Goal: Task Accomplishment & Management: Complete application form

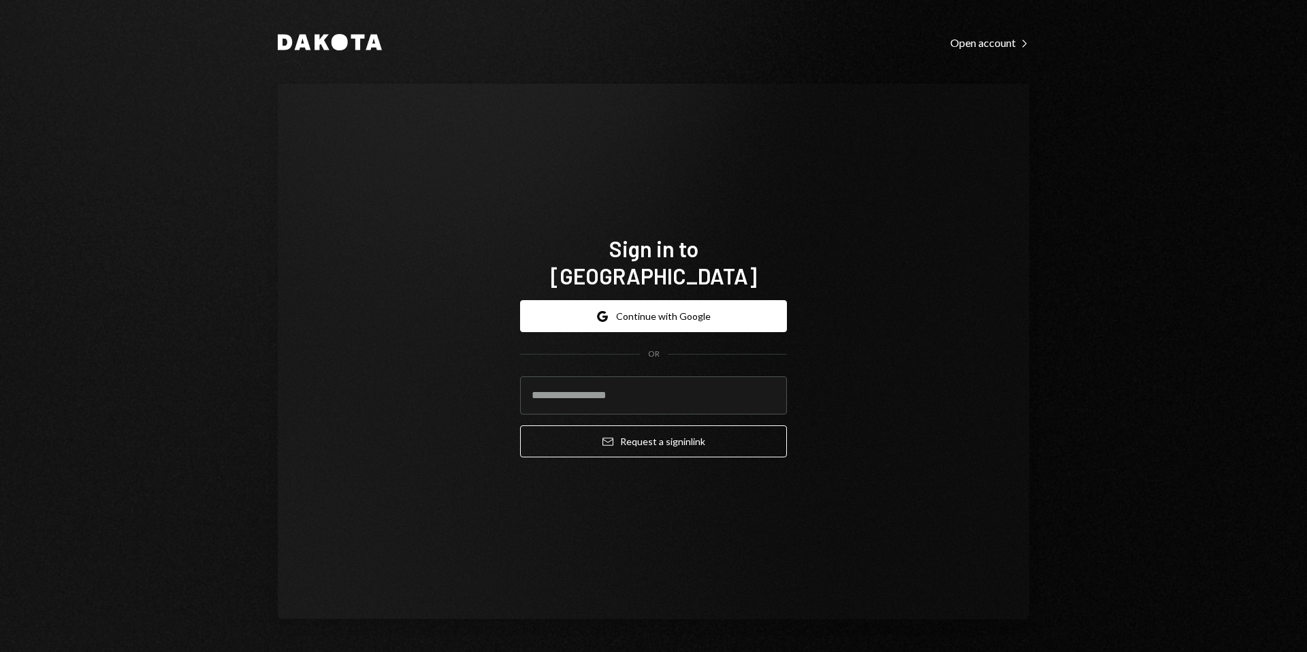
type input "**********"
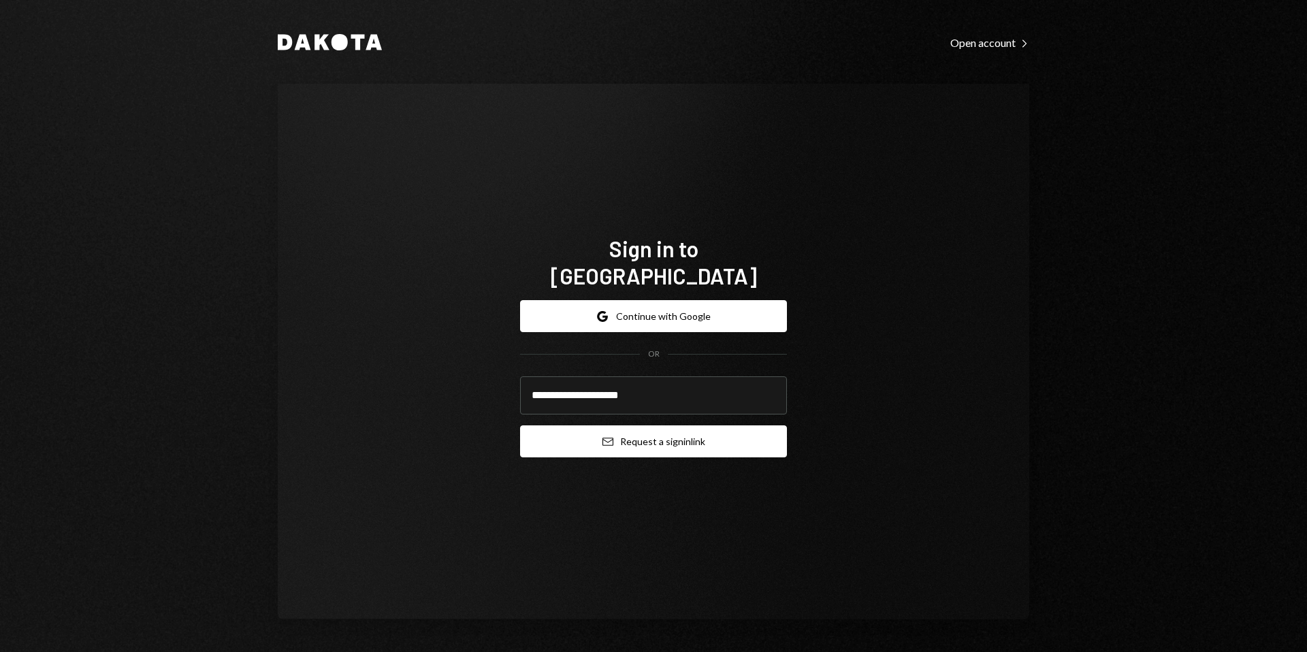
click at [676, 428] on button "Email Request a sign in link" at bounding box center [653, 441] width 267 height 32
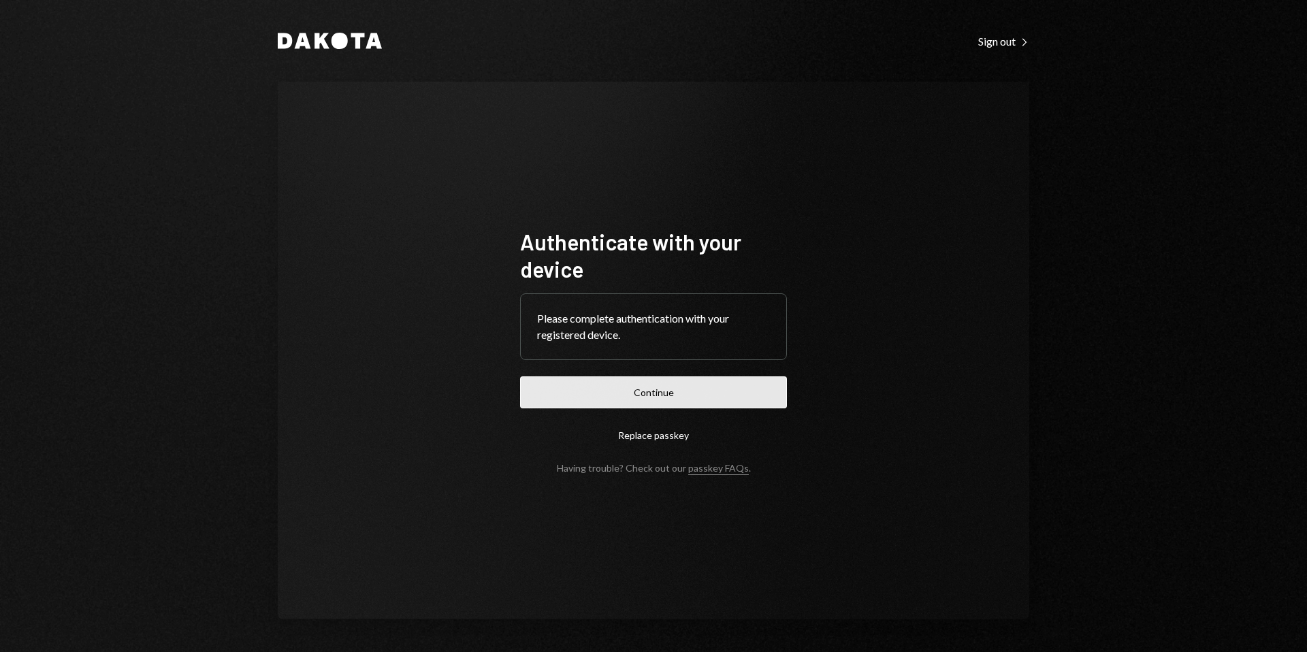
click at [633, 395] on button "Continue" at bounding box center [653, 392] width 267 height 32
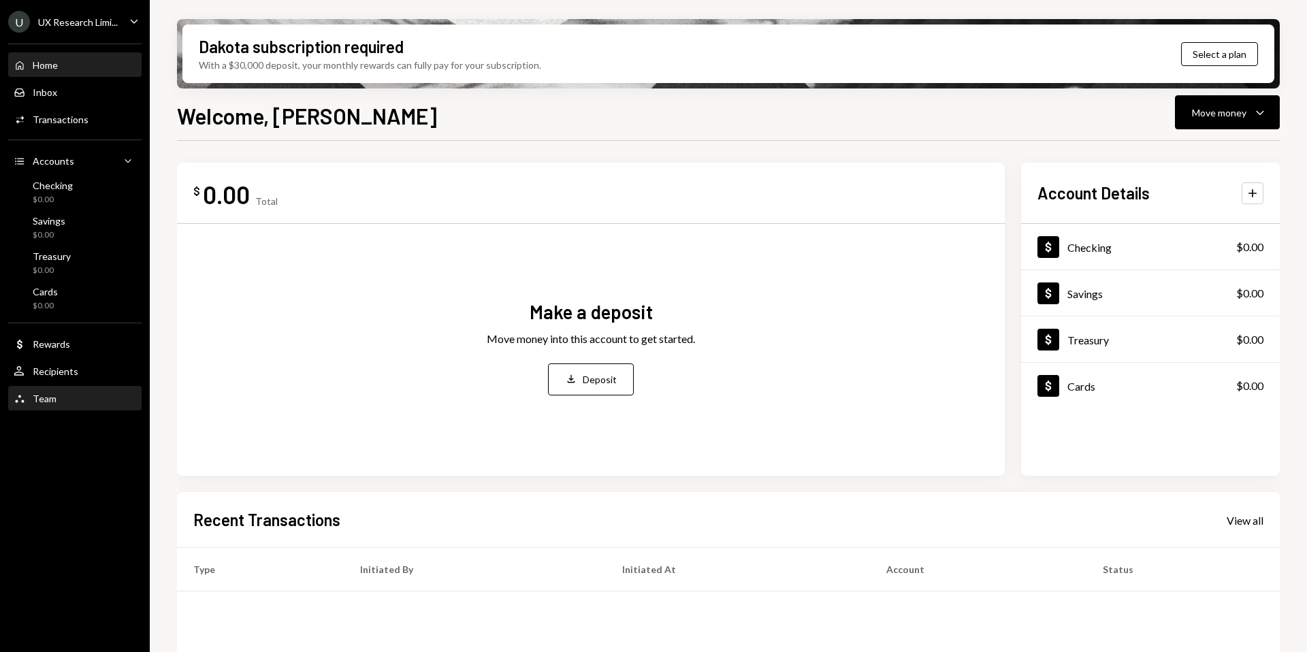
click at [62, 402] on div "Team Team" at bounding box center [75, 399] width 122 height 12
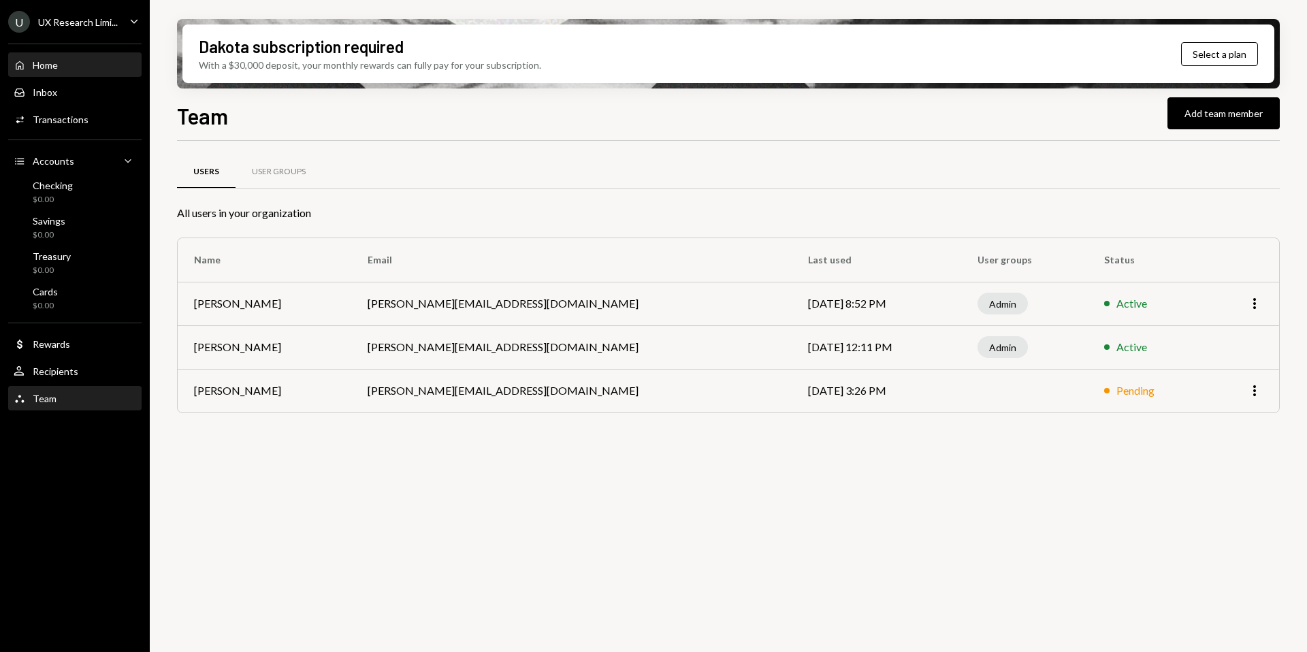
click at [53, 68] on div "Home" at bounding box center [45, 65] width 25 height 12
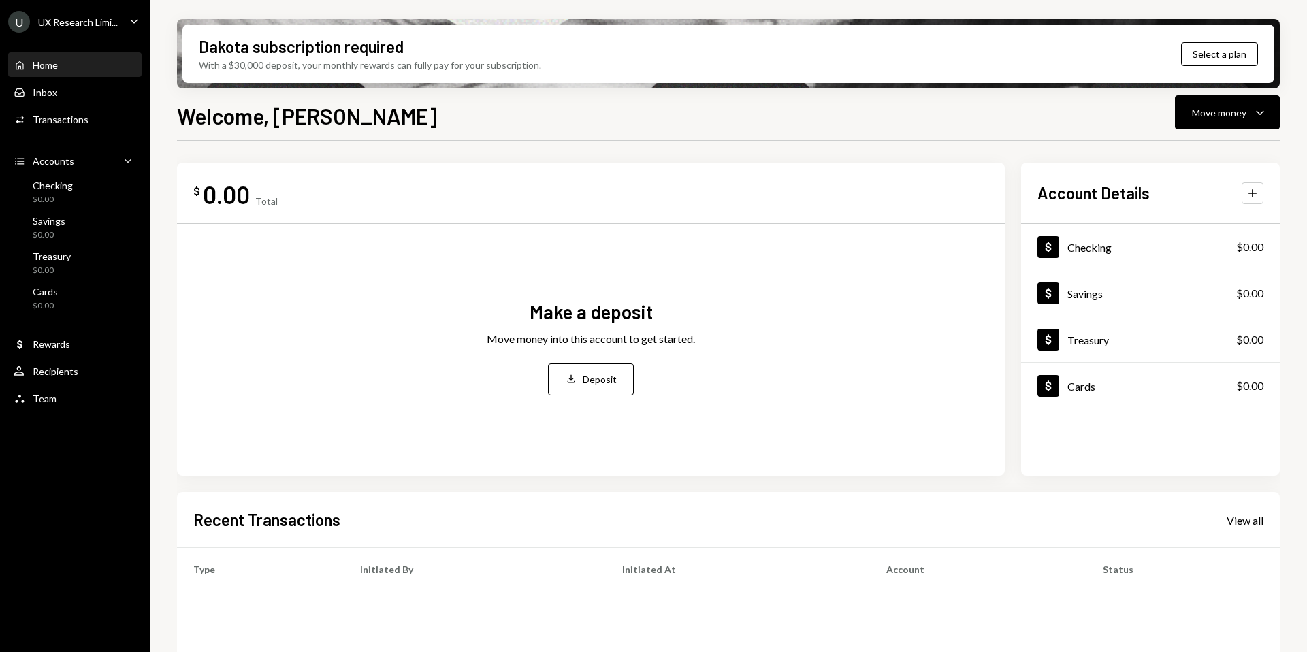
click at [86, 24] on div "UX Research Limi..." at bounding box center [78, 22] width 80 height 12
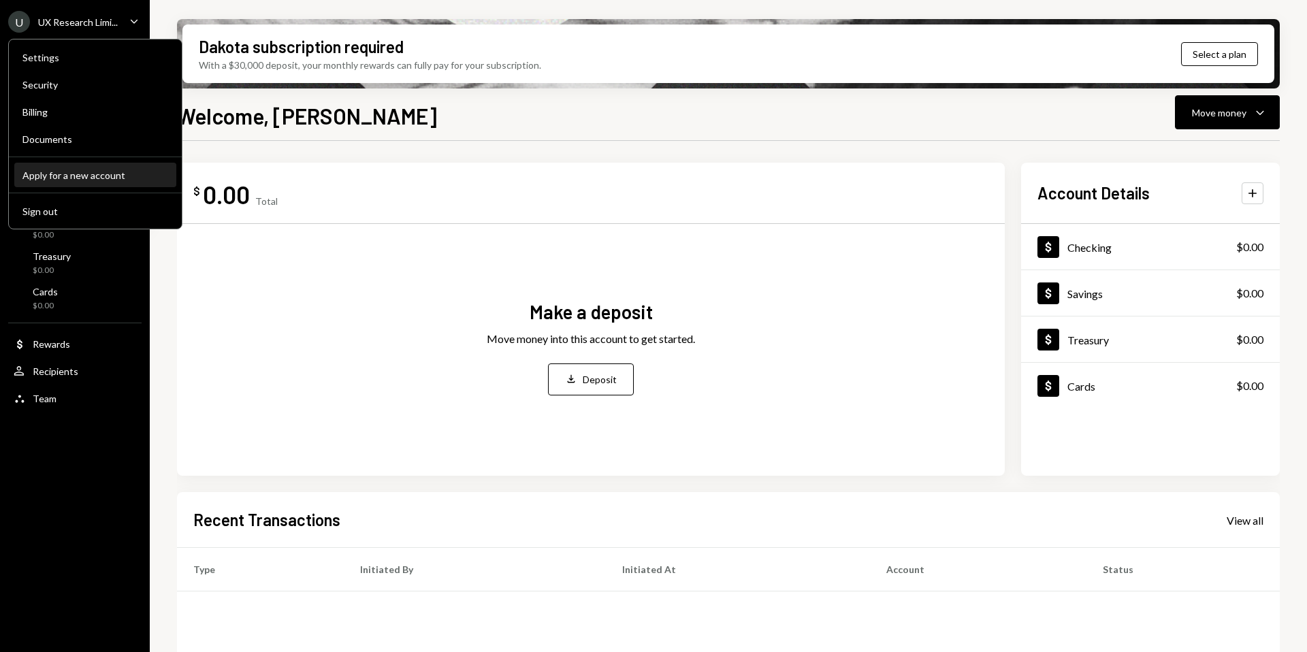
click at [91, 178] on div "Apply for a new account" at bounding box center [95, 175] width 146 height 12
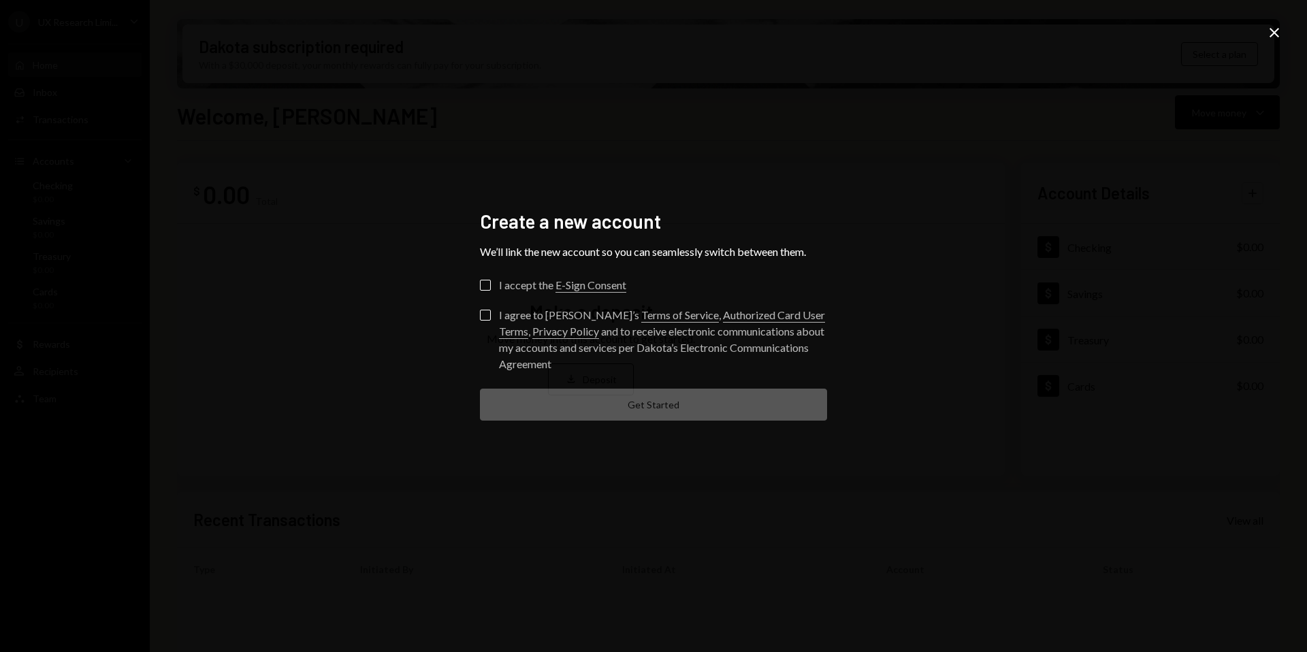
click at [485, 283] on button "I accept the E-Sign Consent" at bounding box center [485, 285] width 11 height 11
click at [484, 316] on button "I agree to [PERSON_NAME]’s Terms of Service , Authorized Card User Terms , Priv…" at bounding box center [485, 315] width 11 height 11
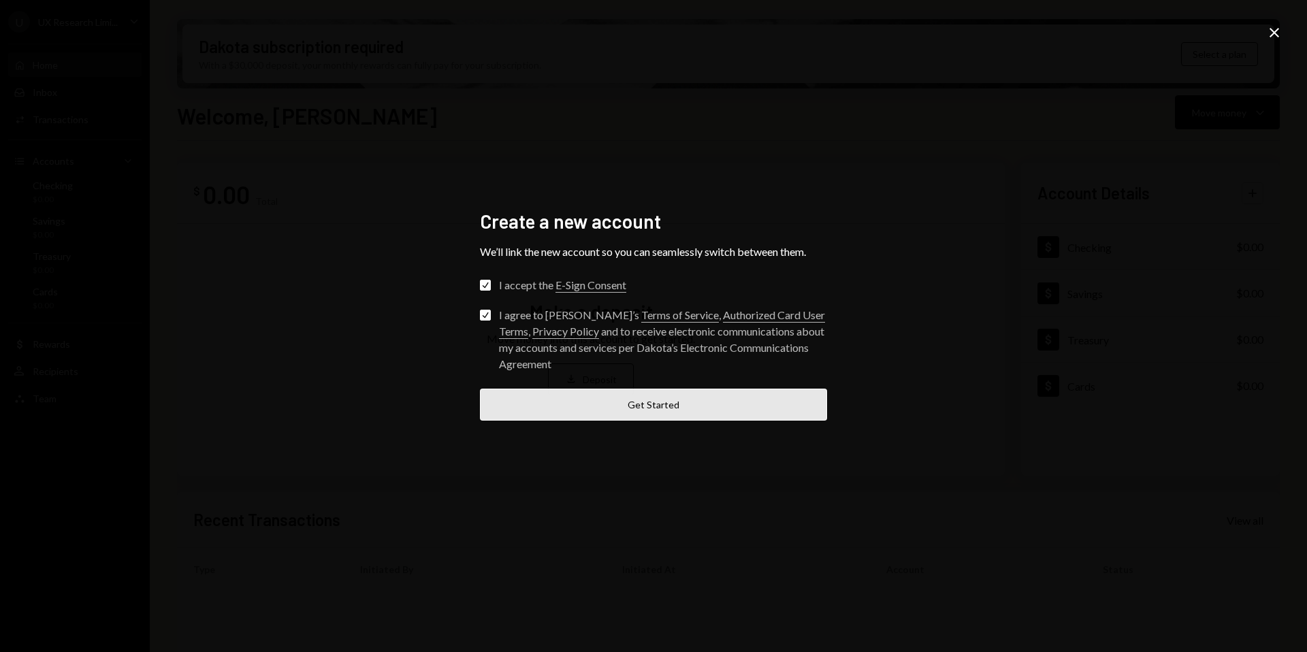
click at [521, 391] on button "Get Started" at bounding box center [653, 405] width 347 height 32
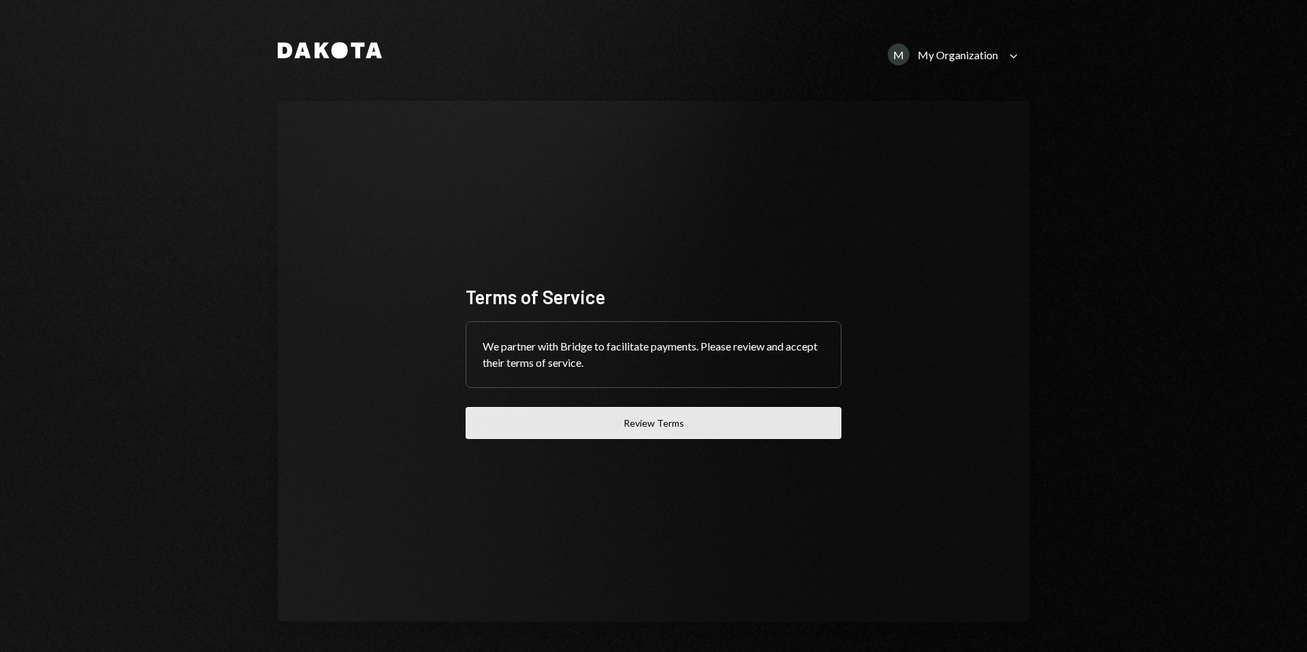
click at [578, 408] on button "Review Terms" at bounding box center [653, 423] width 376 height 32
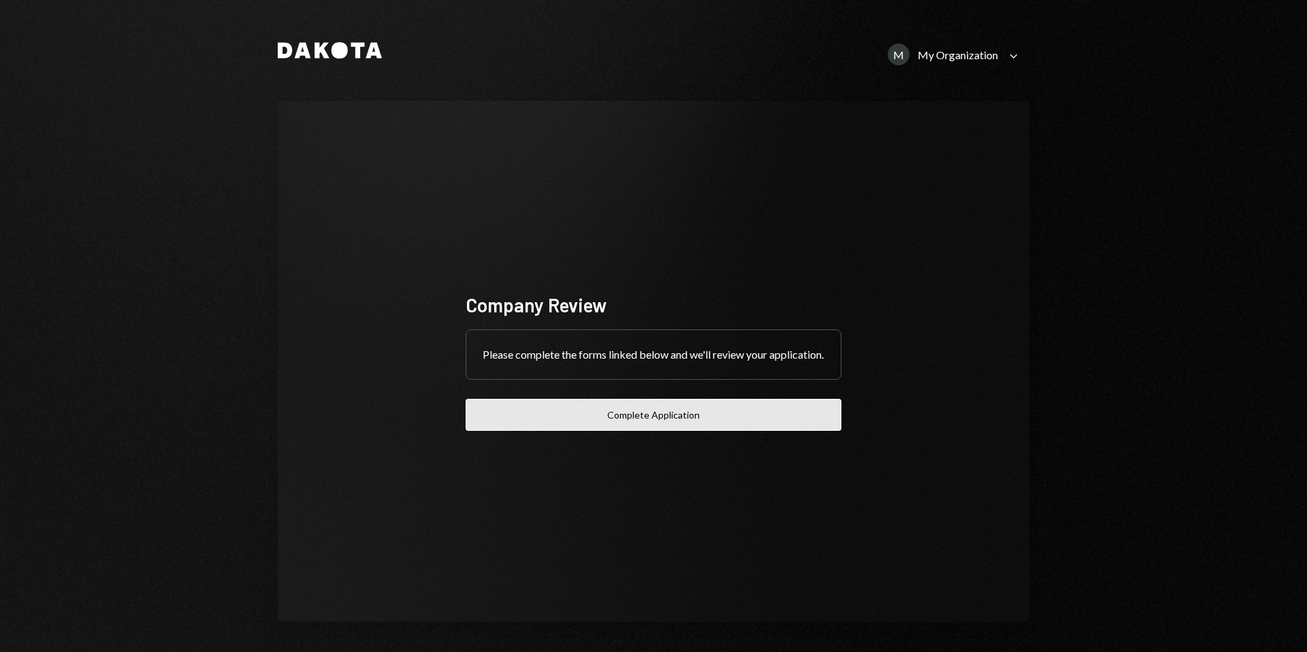
click at [589, 428] on button "Complete Application" at bounding box center [653, 415] width 376 height 32
